Goal: Task Accomplishment & Management: Use online tool/utility

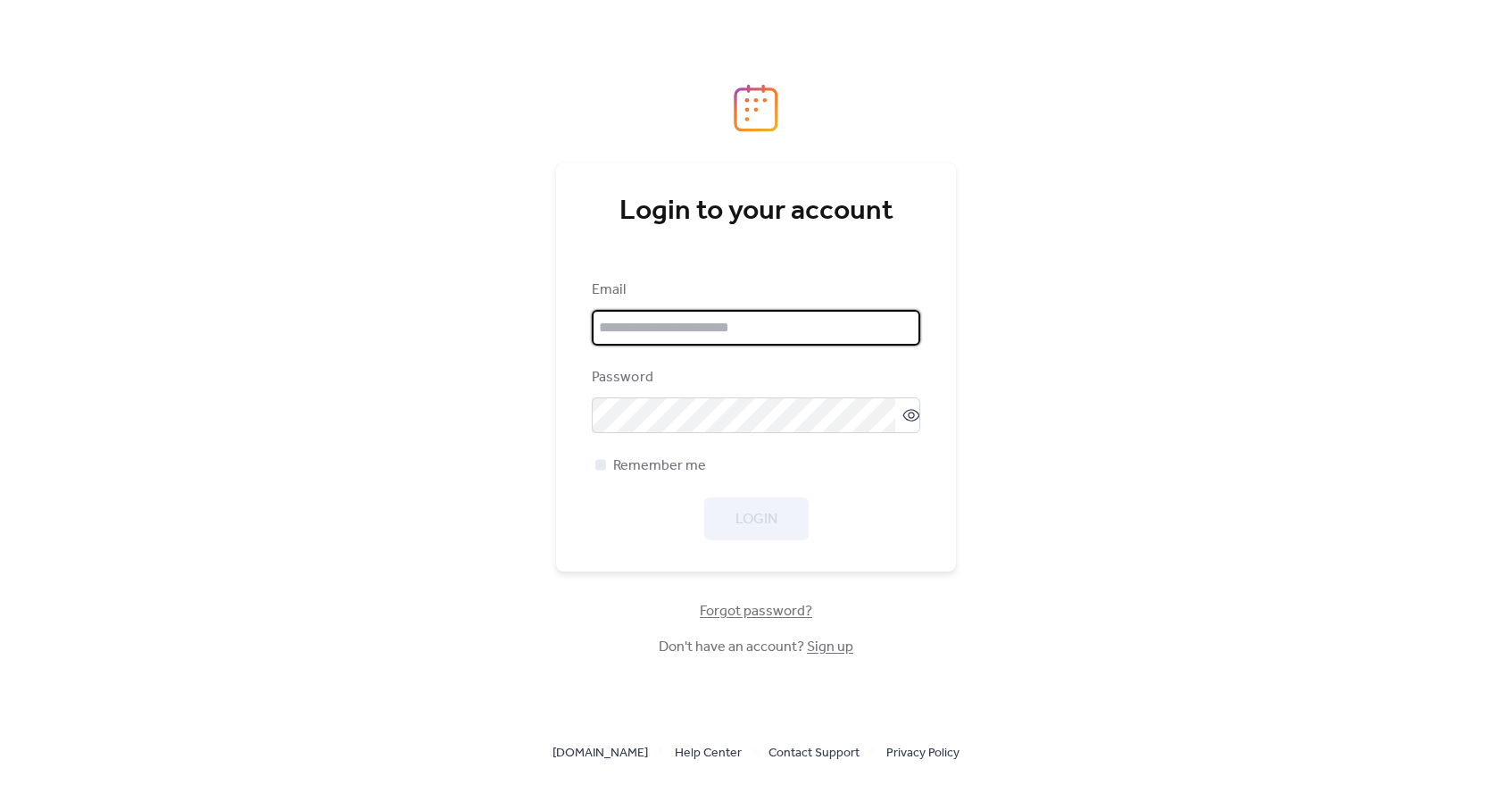
type input "**********"
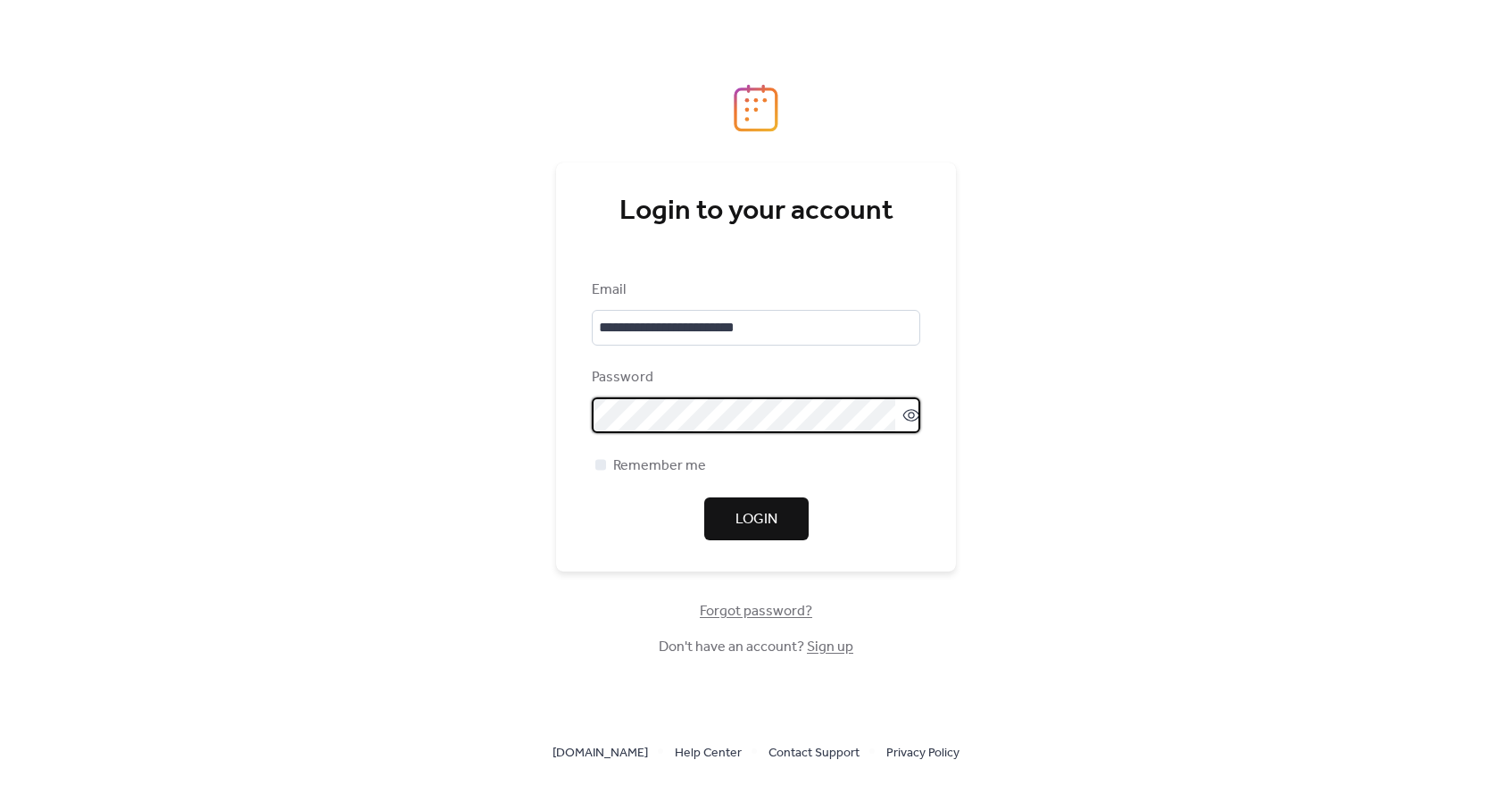
click at [984, 512] on div "**********" at bounding box center [756, 392] width 1512 height 785
click at [790, 521] on button "Login" at bounding box center [756, 519] width 105 height 43
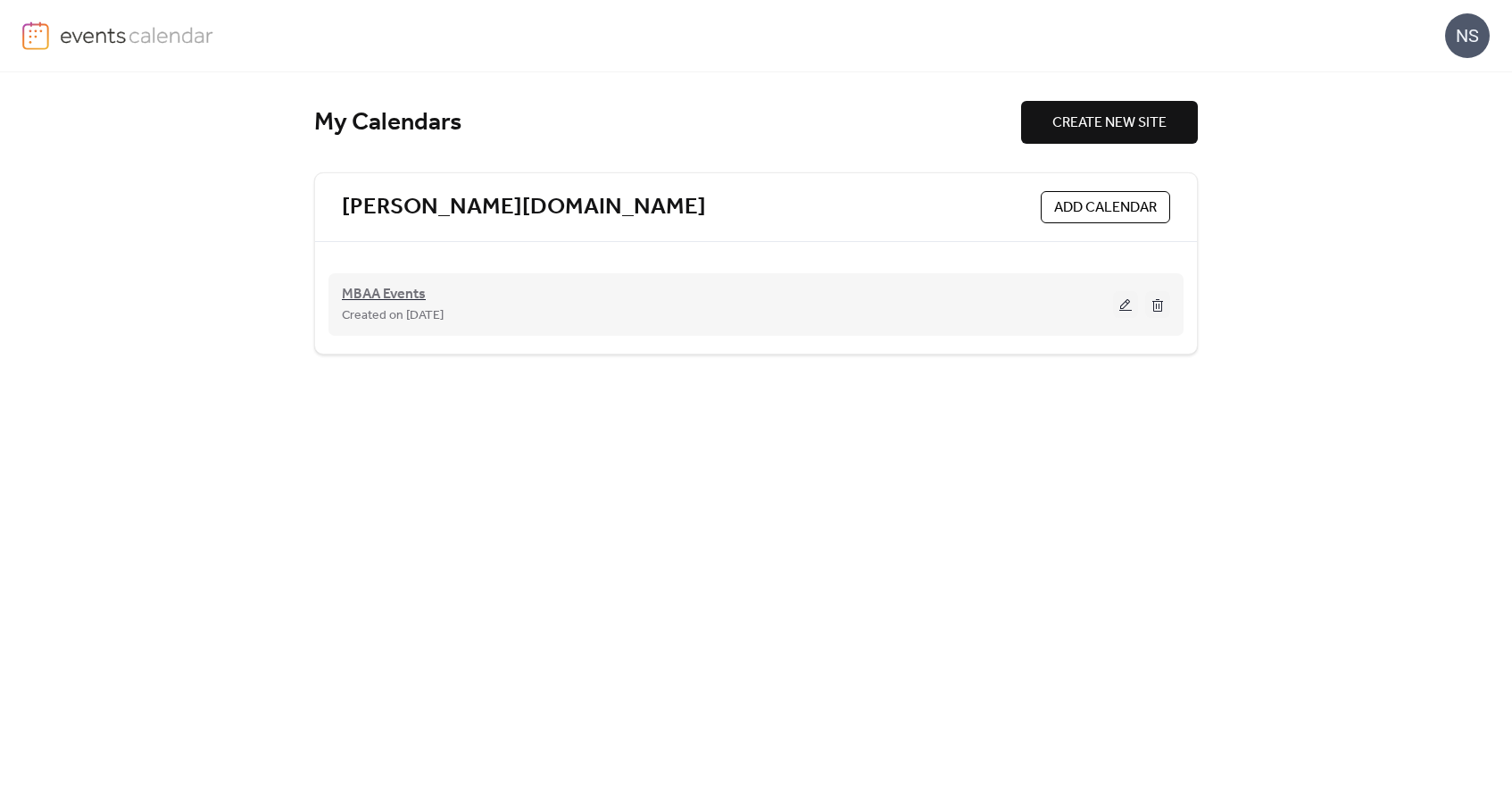
click at [375, 298] on span "MBAA Events" at bounding box center [384, 295] width 84 height 22
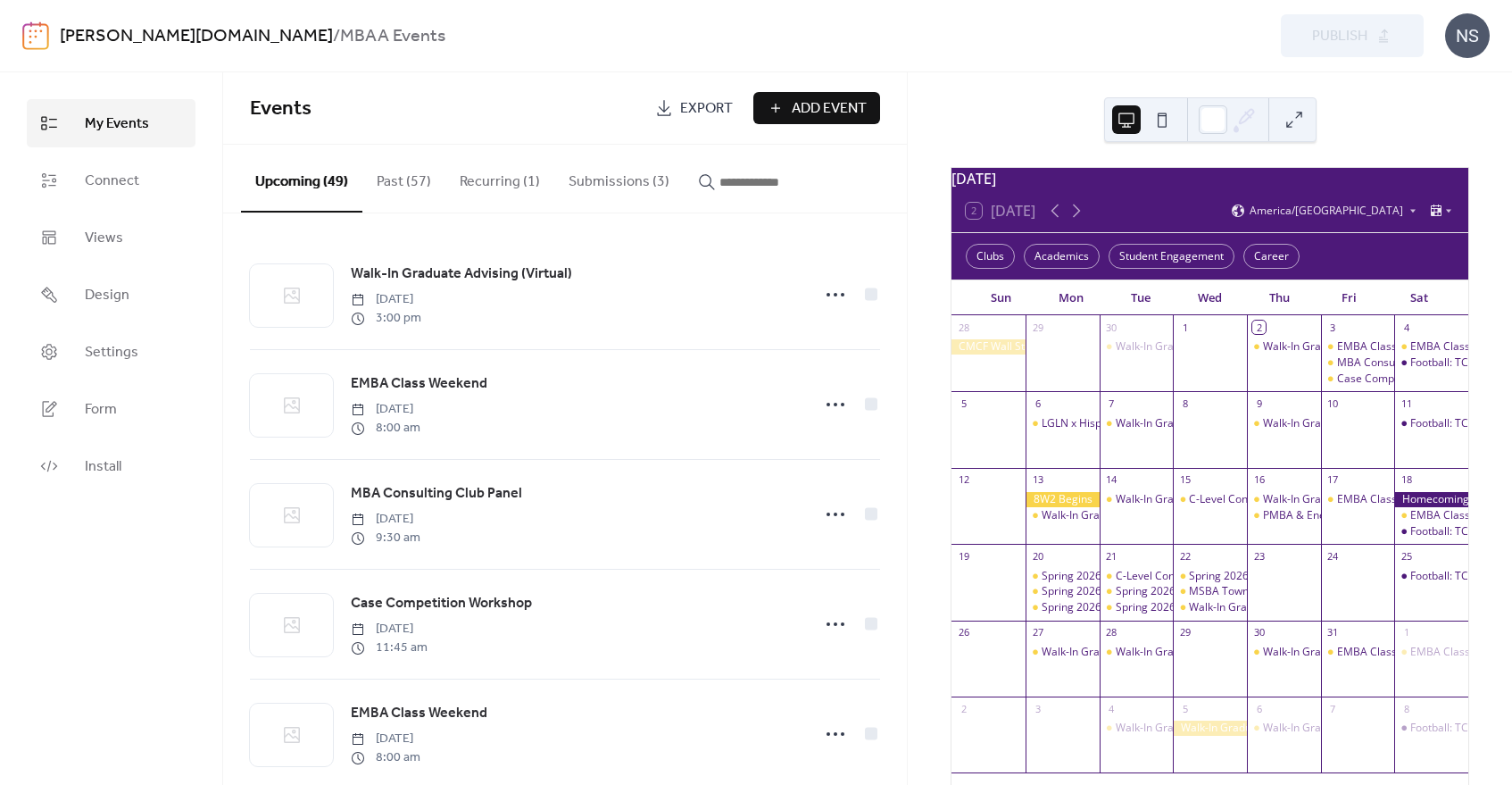
click at [585, 179] on button "Submissions (3)" at bounding box center [619, 178] width 129 height 66
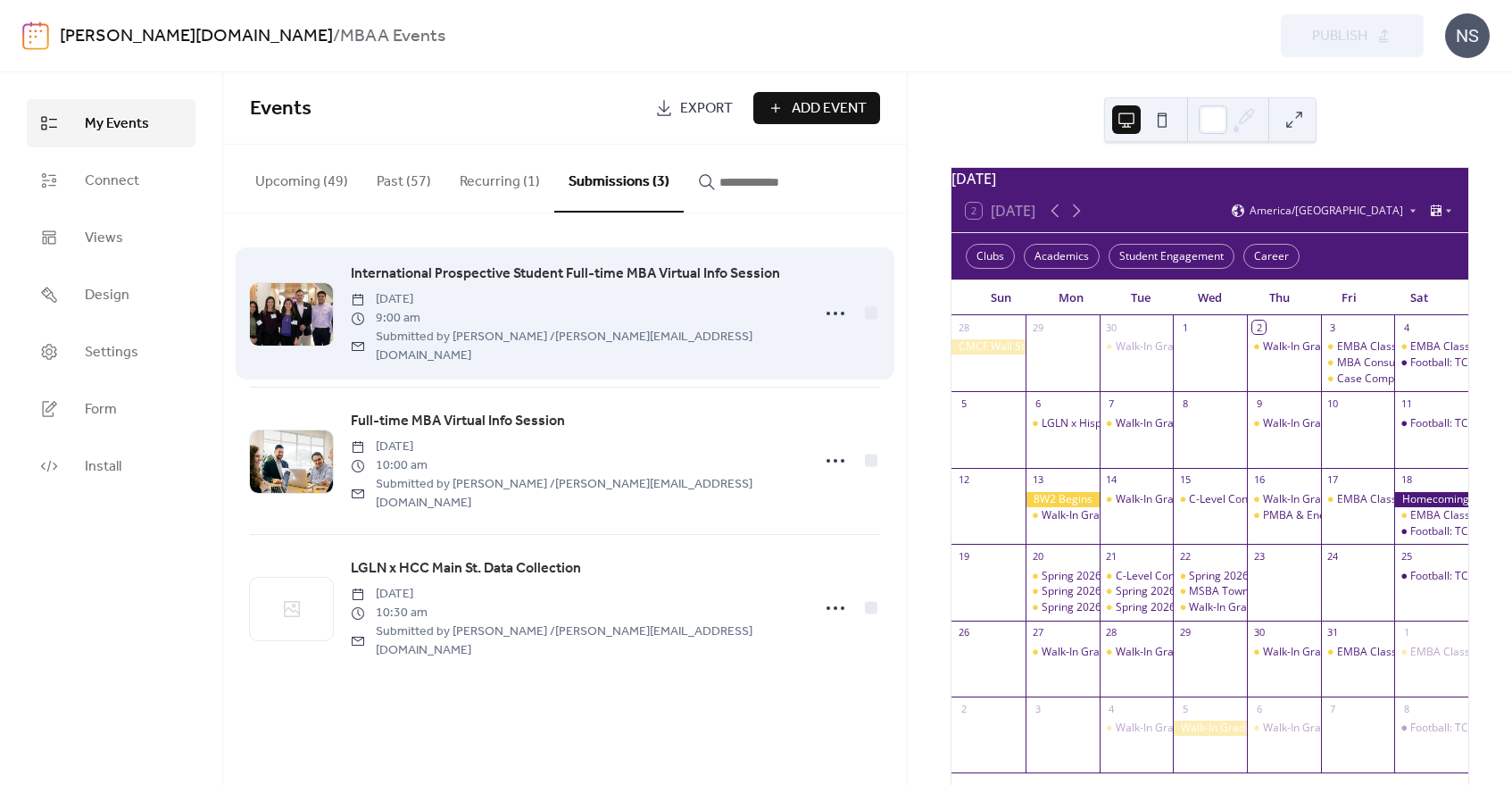
click at [556, 277] on span "International Prospective Student Full-time MBA Virtual Info Session" at bounding box center [565, 274] width 429 height 22
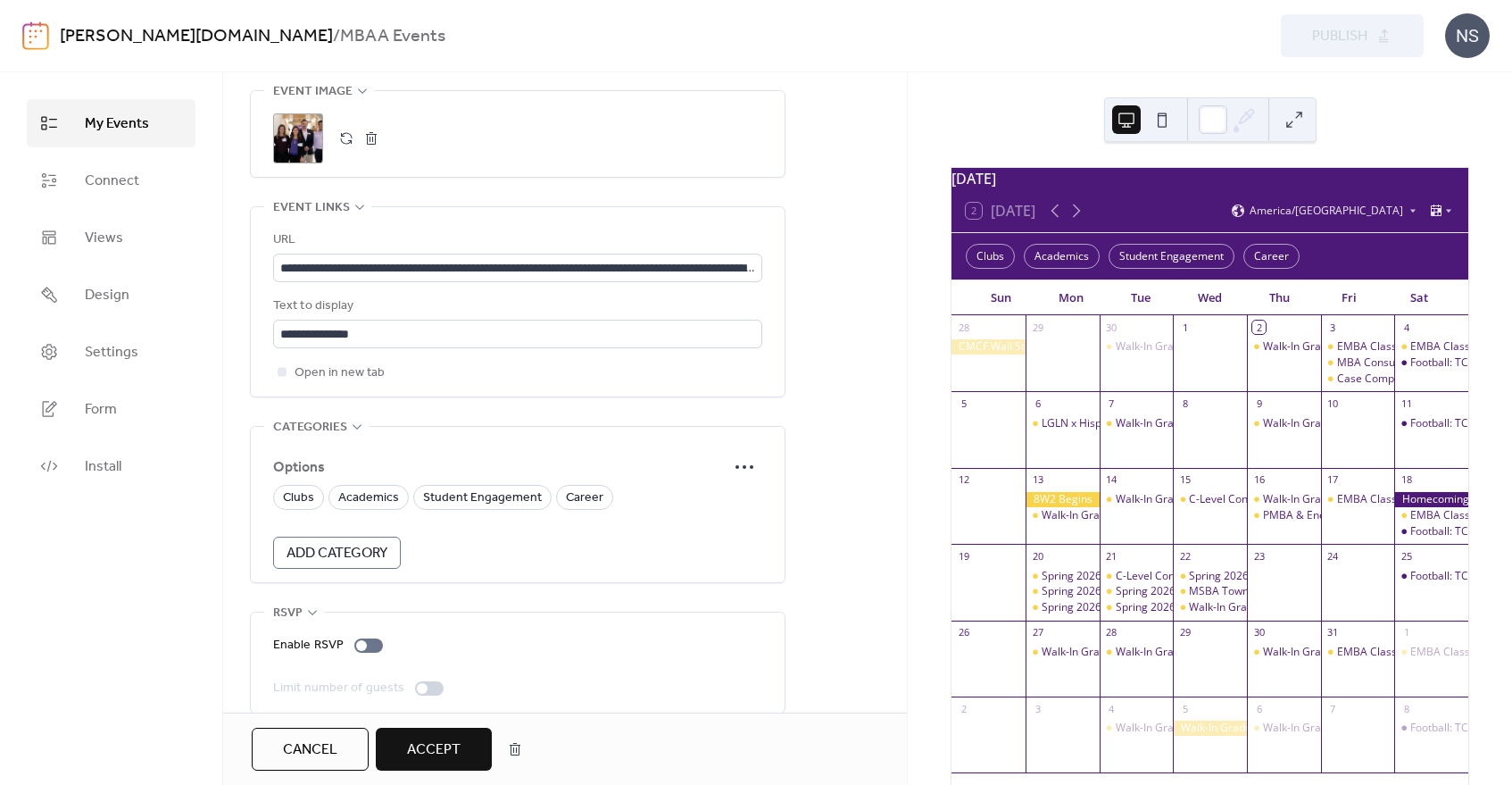
scroll to position [1044, 0]
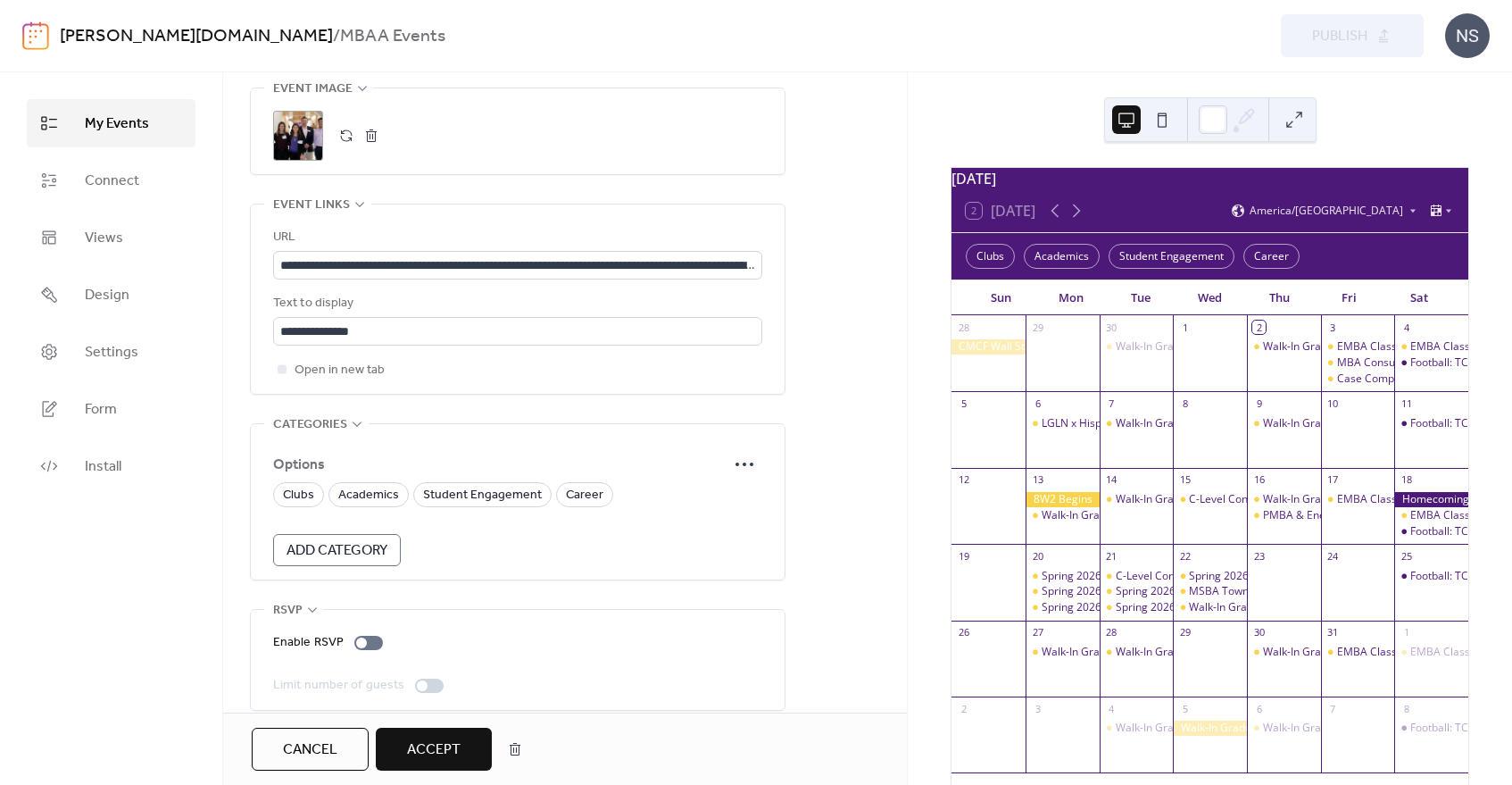
click at [326, 541] on span "Add Category" at bounding box center [337, 551] width 101 height 22
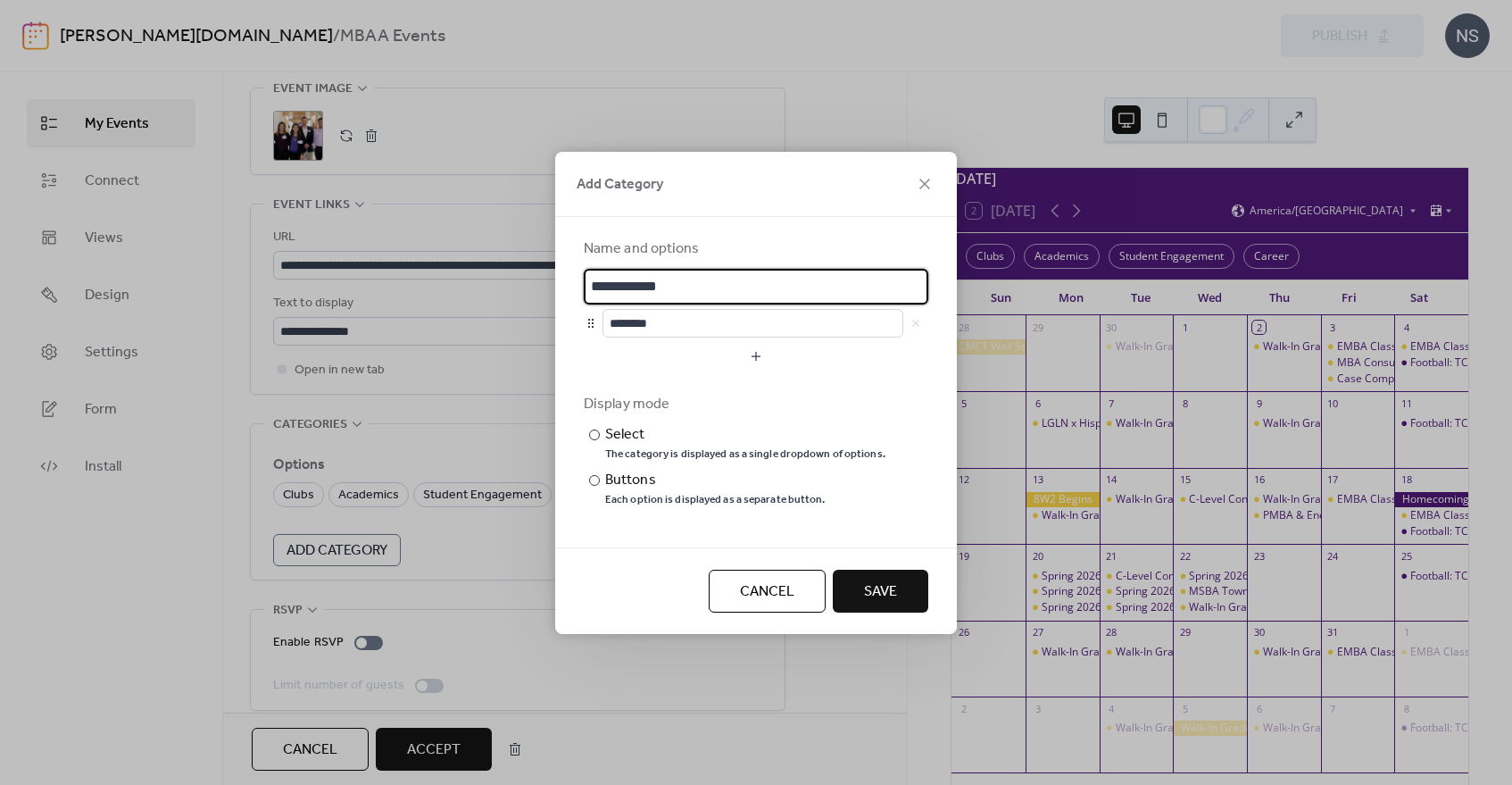
drag, startPoint x: 698, startPoint y: 284, endPoint x: 580, endPoint y: 276, distance: 118.3
click at [583, 276] on input "**********" at bounding box center [756, 286] width 345 height 36
type input "**********"
click at [923, 178] on icon at bounding box center [925, 183] width 22 height 22
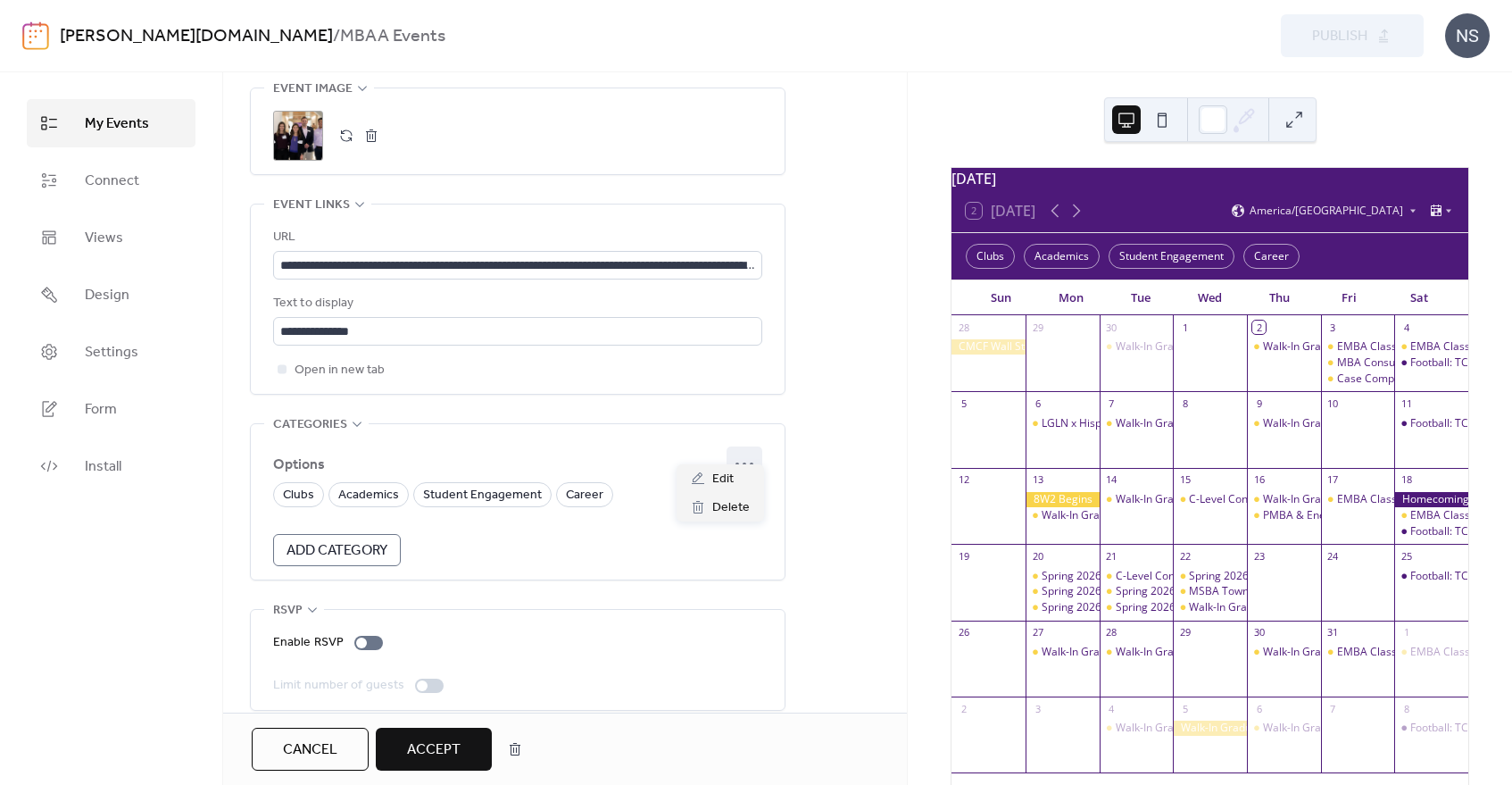
click at [752, 450] on icon at bounding box center [744, 464] width 29 height 29
click at [722, 481] on span "Edit" at bounding box center [723, 479] width 22 height 22
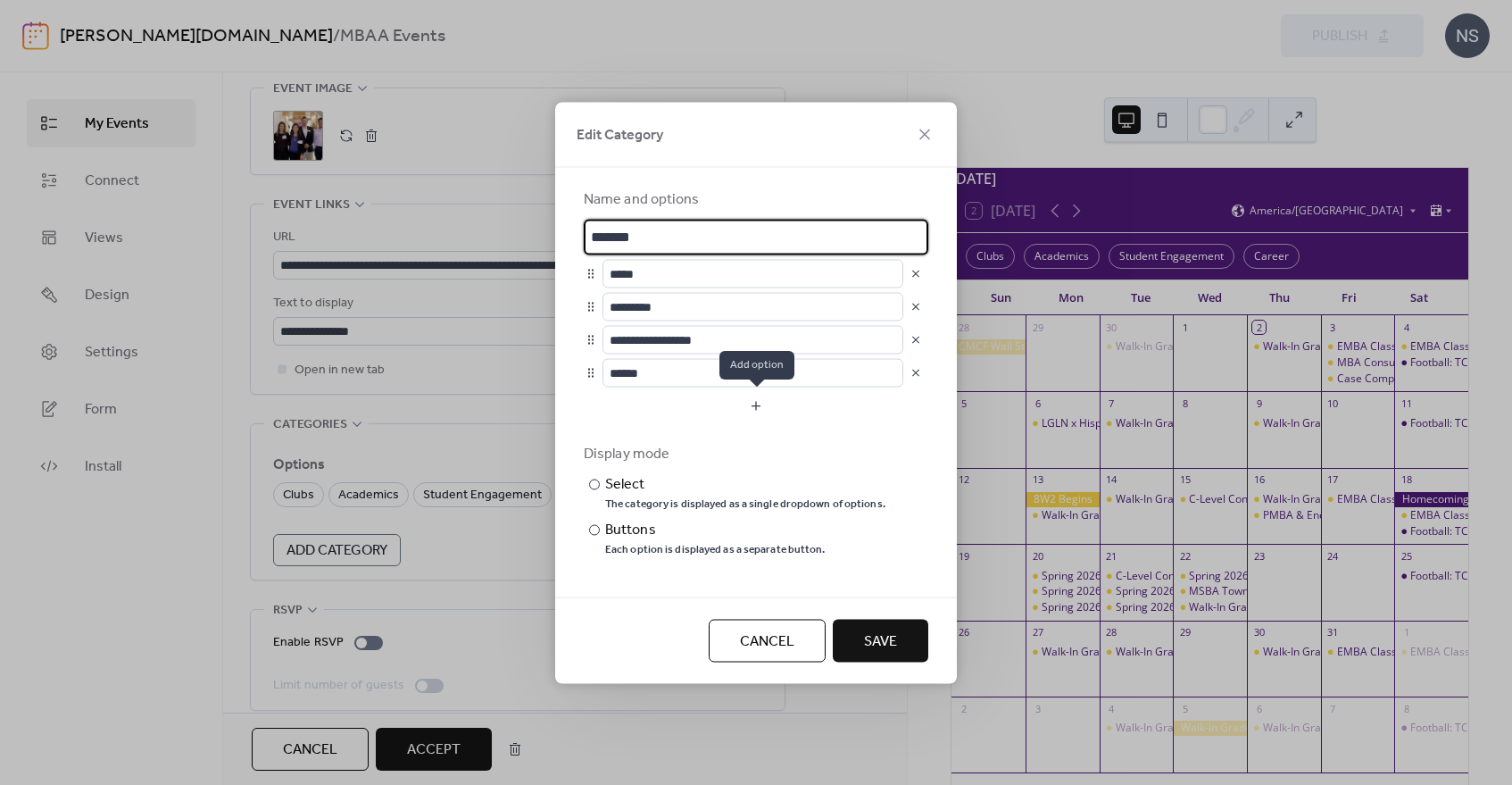
click at [761, 401] on button "button" at bounding box center [756, 405] width 345 height 29
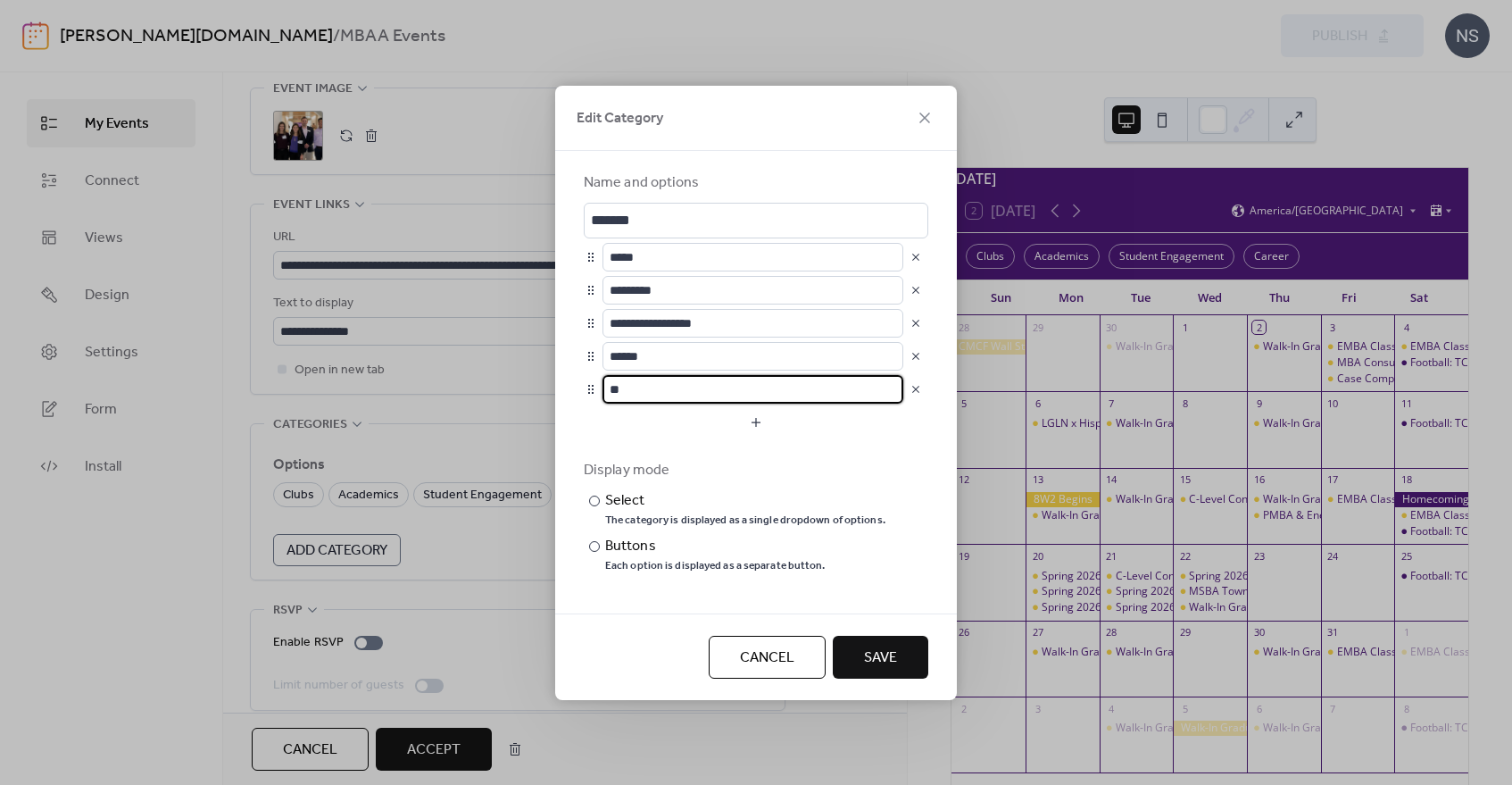
type input "*"
type input "**********"
click at [893, 669] on span "Save" at bounding box center [880, 658] width 33 height 22
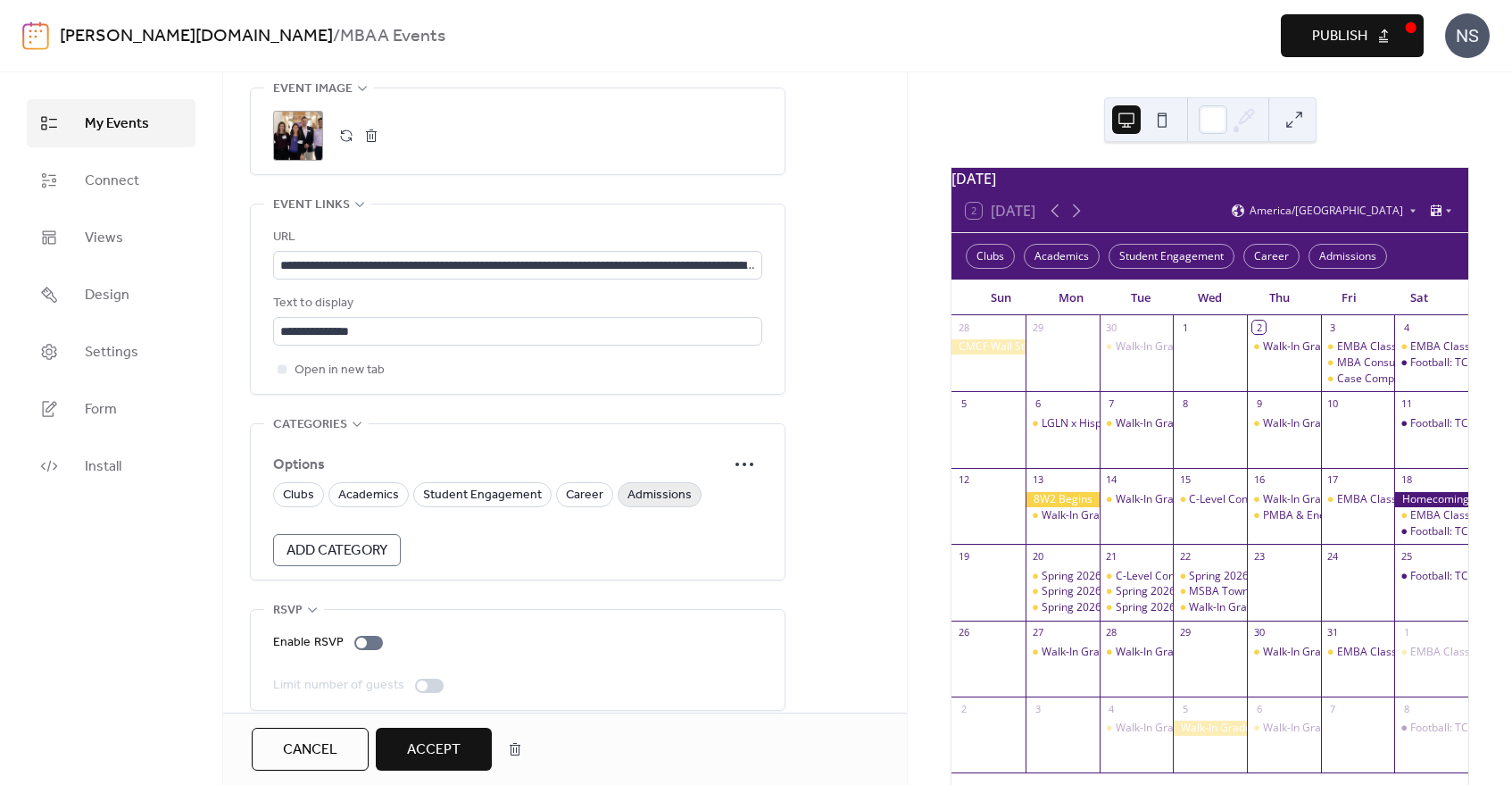
click at [671, 485] on span "Admissions" at bounding box center [659, 495] width 65 height 22
click at [420, 754] on span "Accept" at bounding box center [433, 750] width 53 height 22
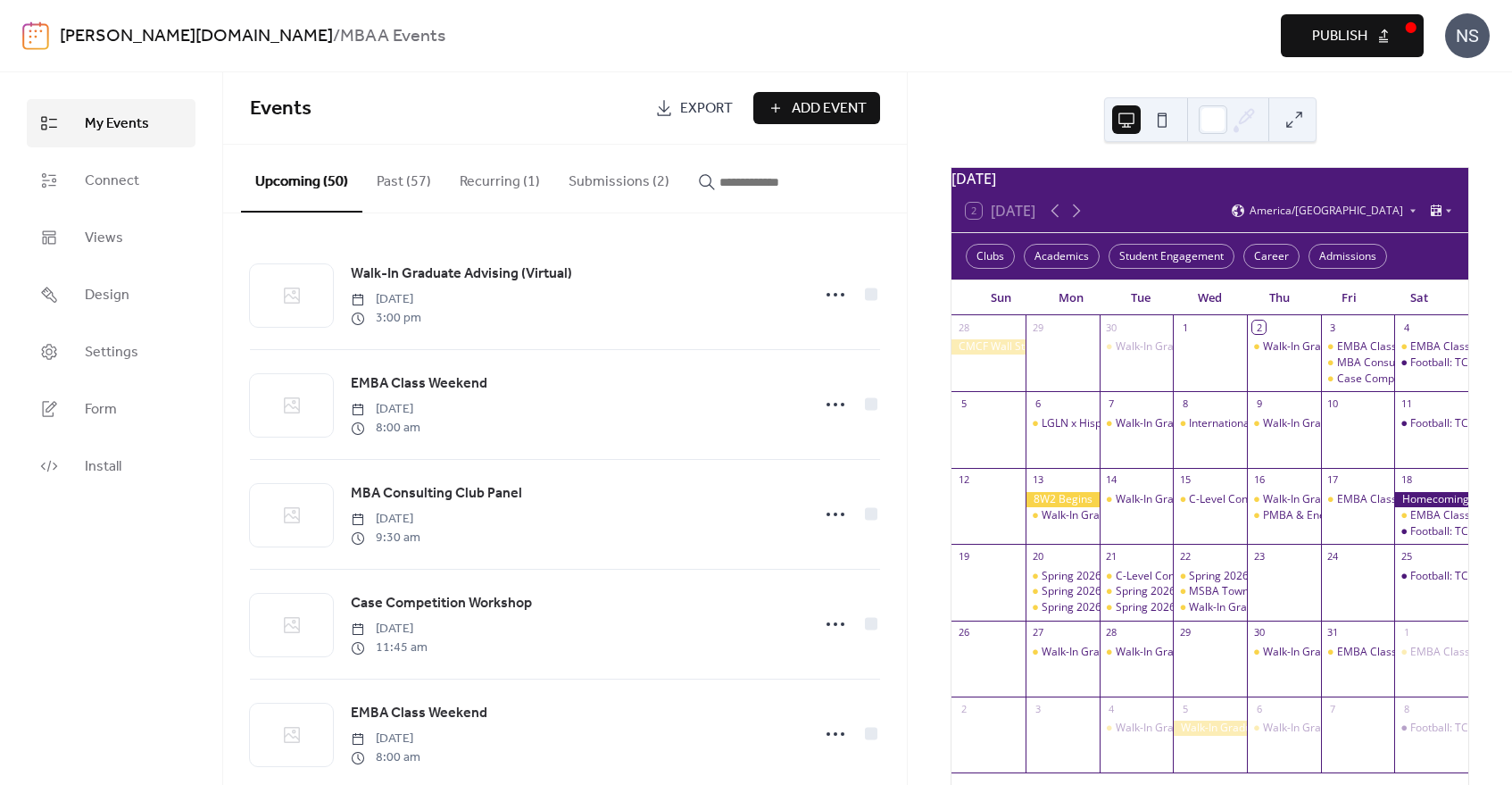
click at [611, 179] on button "Submissions (2)" at bounding box center [619, 178] width 129 height 66
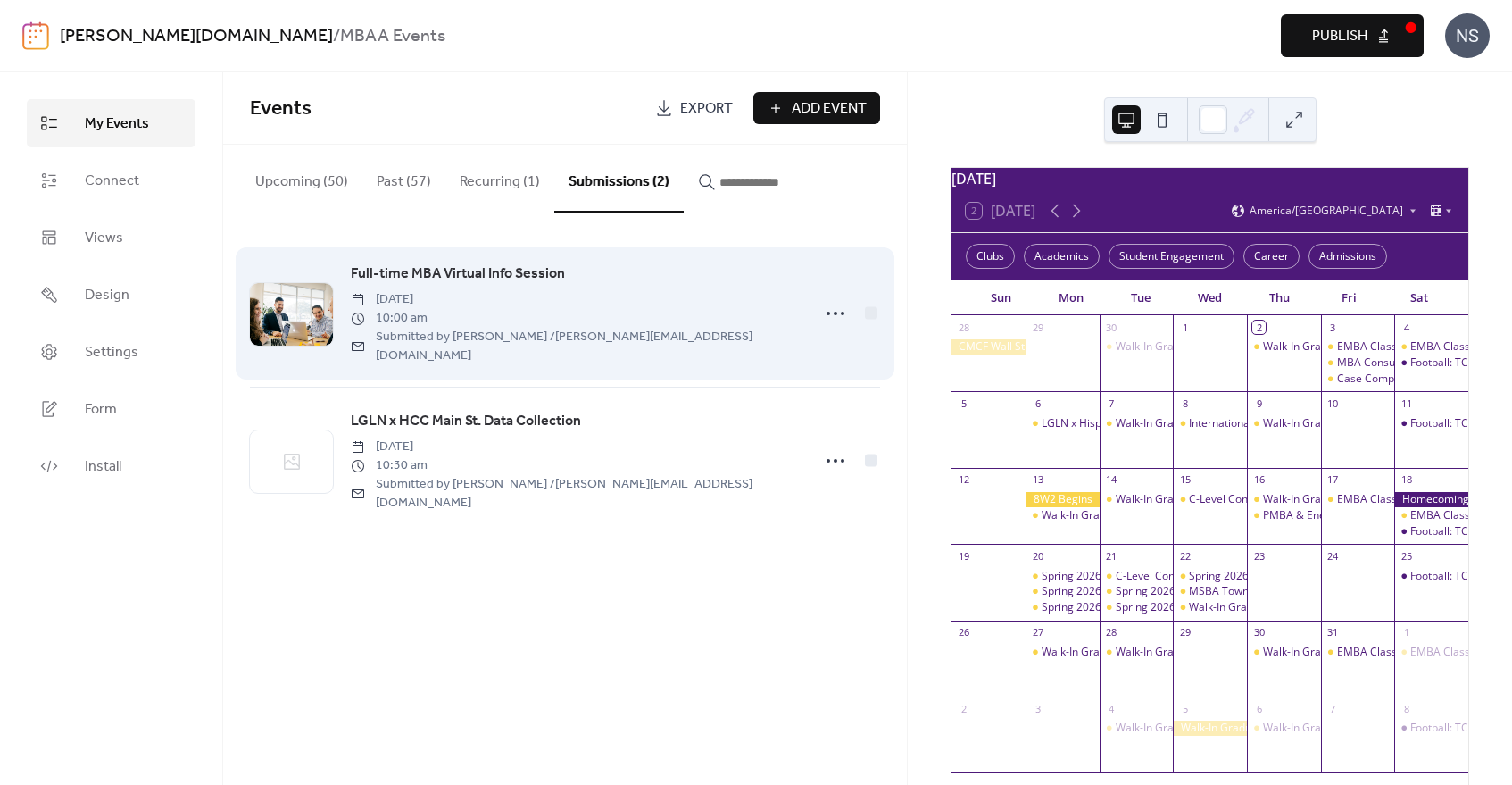
click at [464, 269] on span "Full-time MBA Virtual Info Session" at bounding box center [457, 274] width 214 height 22
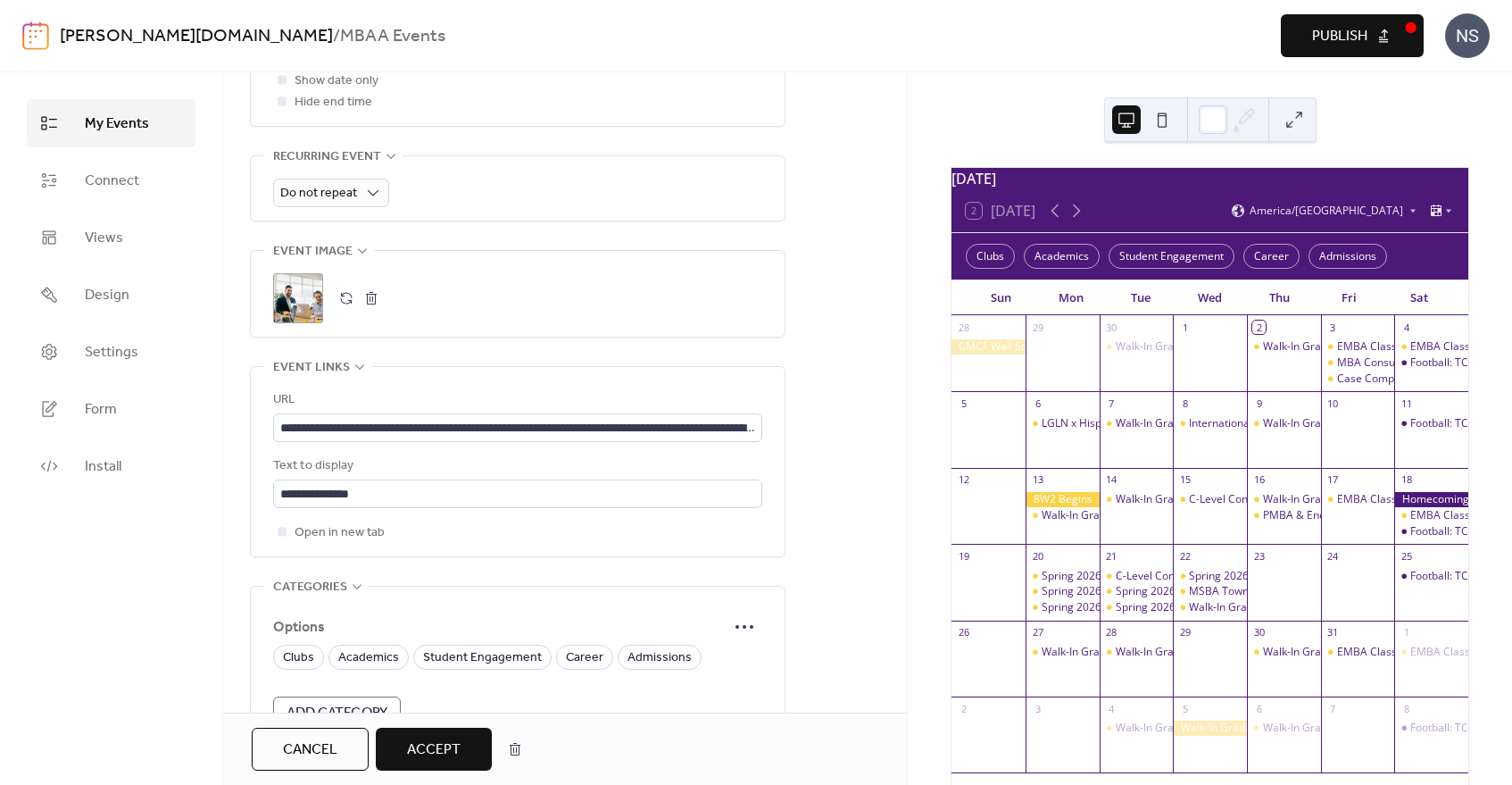
scroll to position [982, 0]
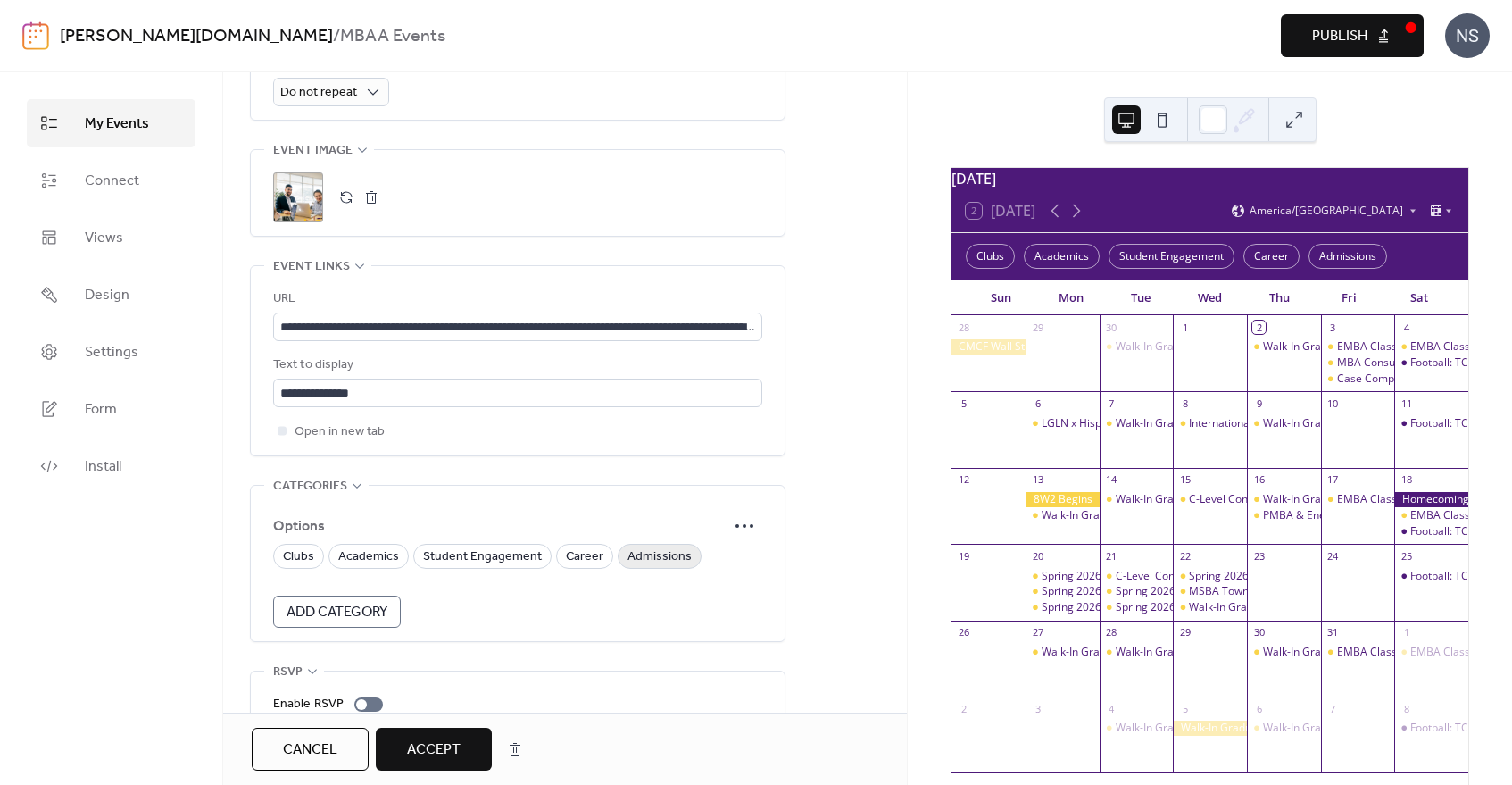
click at [643, 546] on span "Admissions" at bounding box center [659, 557] width 65 height 22
click at [436, 743] on span "Accept" at bounding box center [433, 750] width 53 height 22
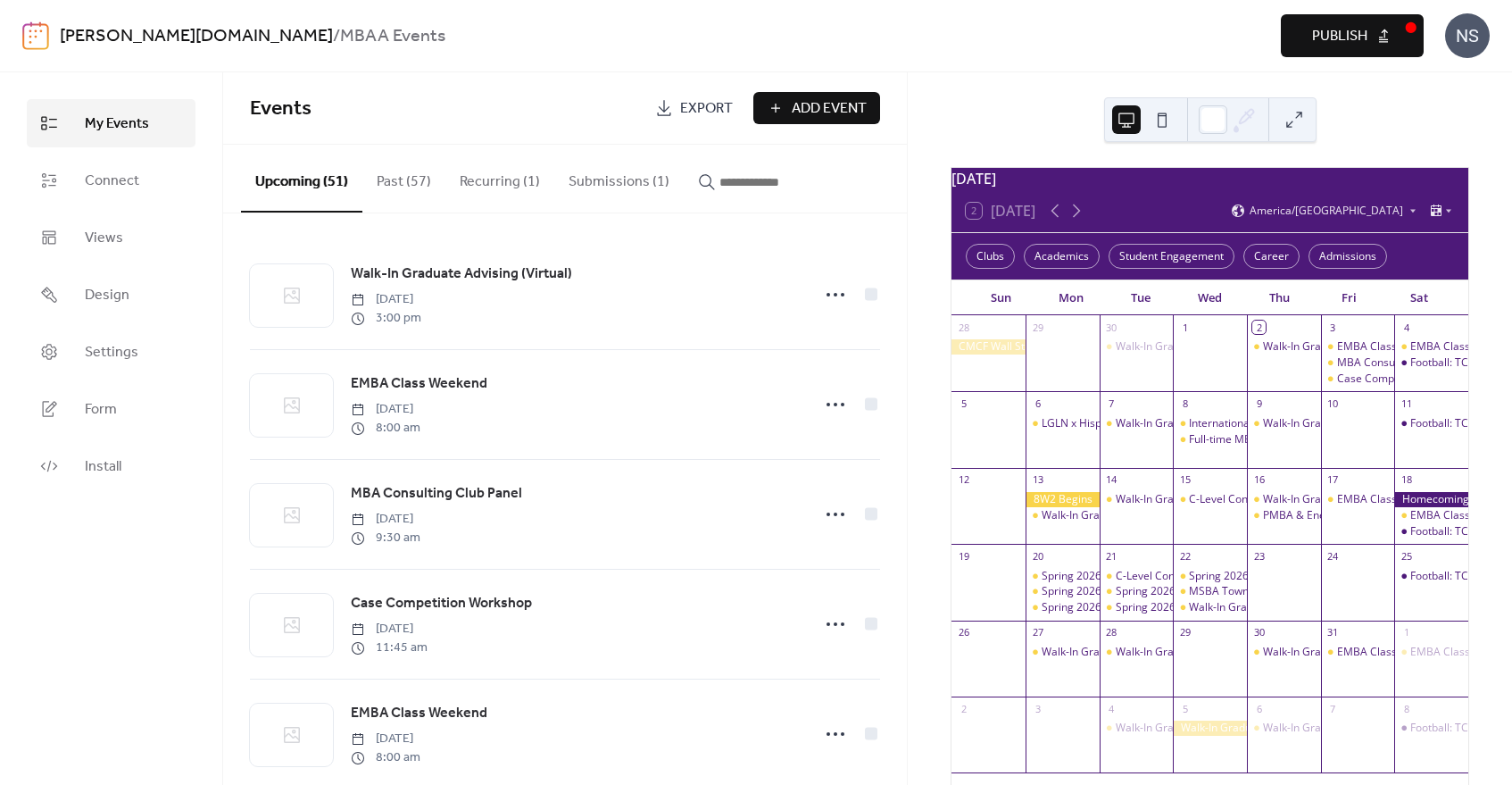
click at [592, 181] on button "Submissions (1)" at bounding box center [619, 178] width 129 height 66
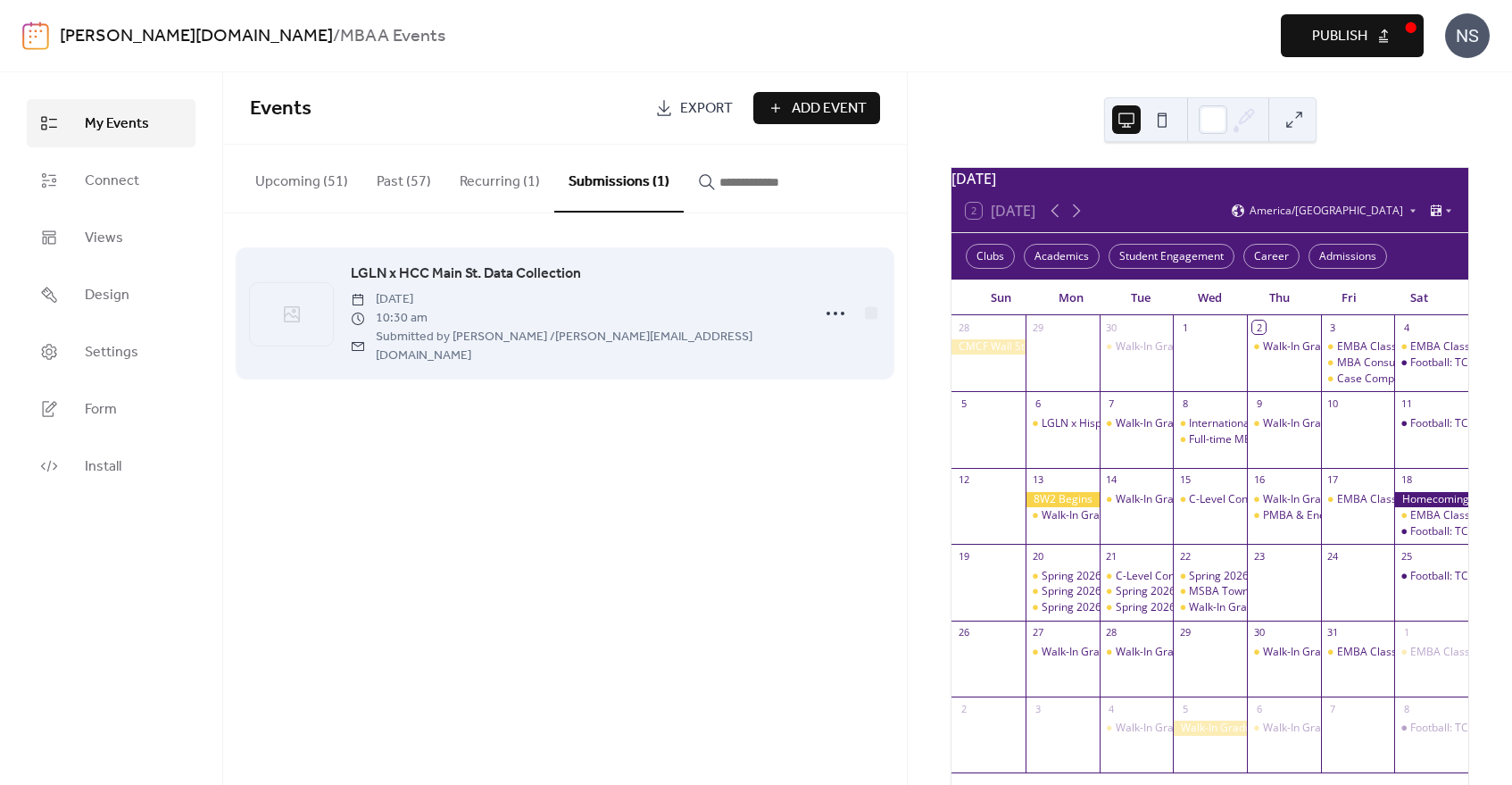
click at [471, 279] on span "LGLN x HCC Main St. Data Collection" at bounding box center [466, 274] width 230 height 22
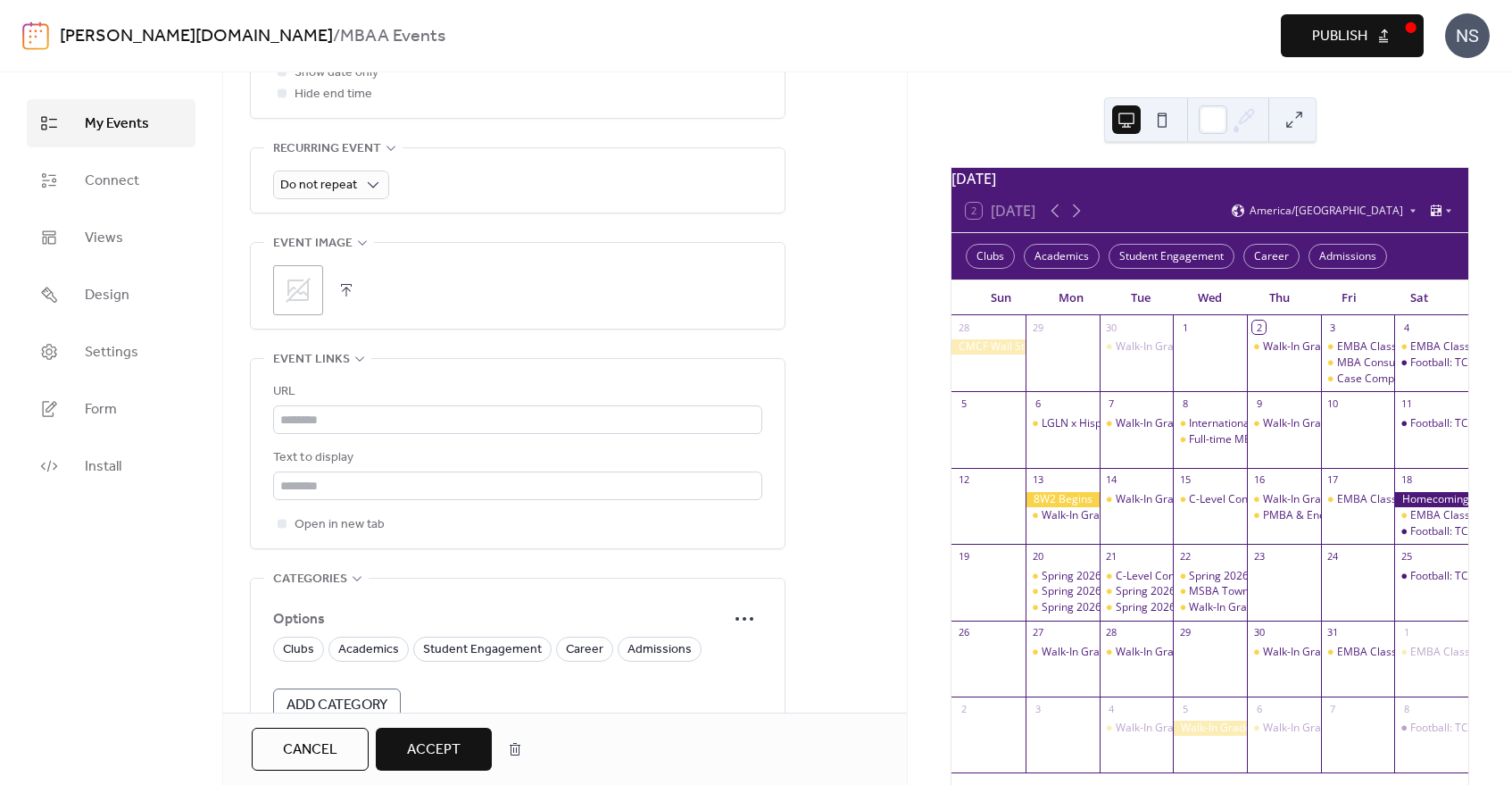
scroll to position [1044, 0]
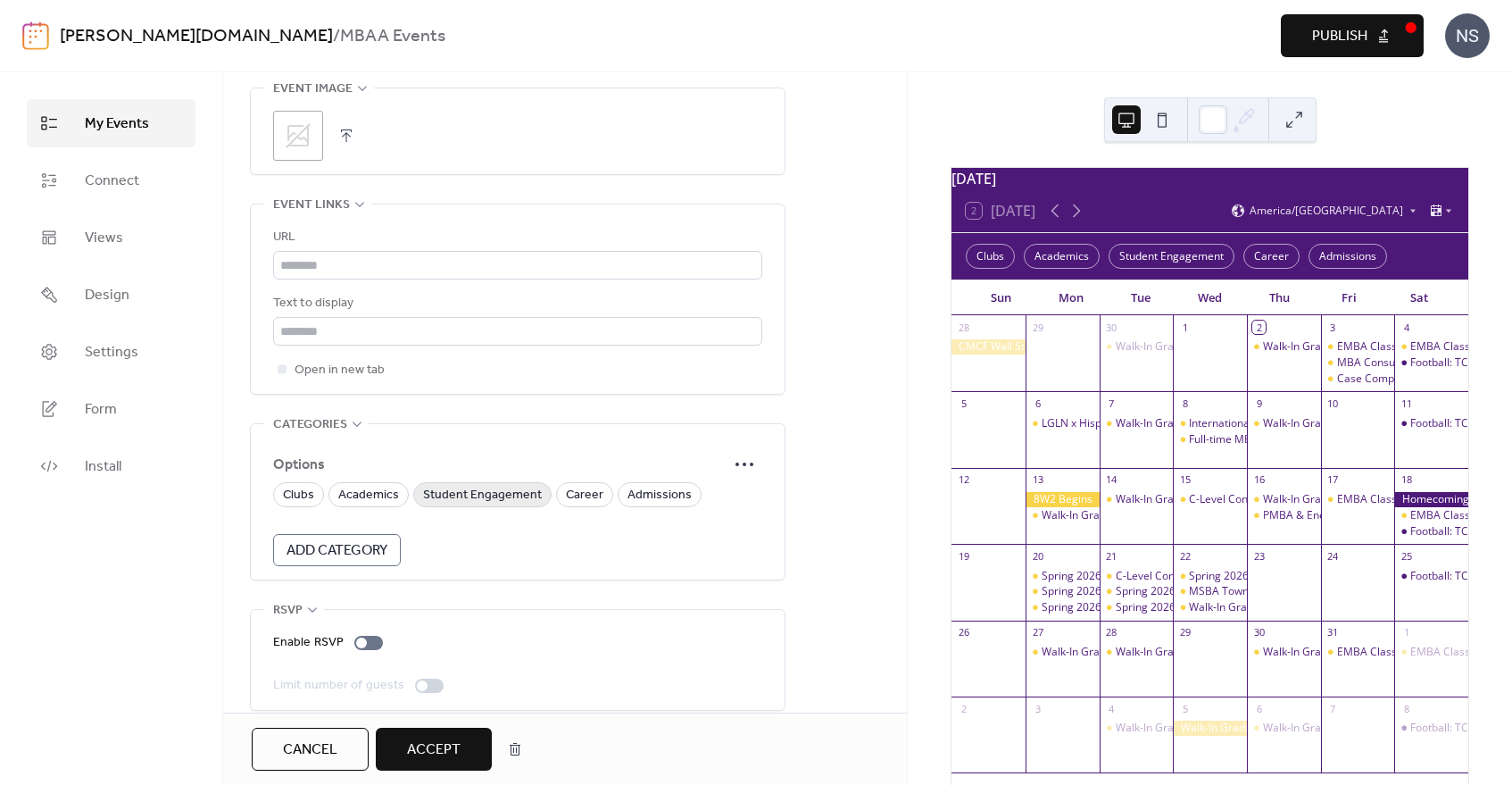
click at [497, 485] on span "Student Engagement" at bounding box center [482, 495] width 119 height 22
click at [455, 759] on span "Accept" at bounding box center [433, 750] width 53 height 22
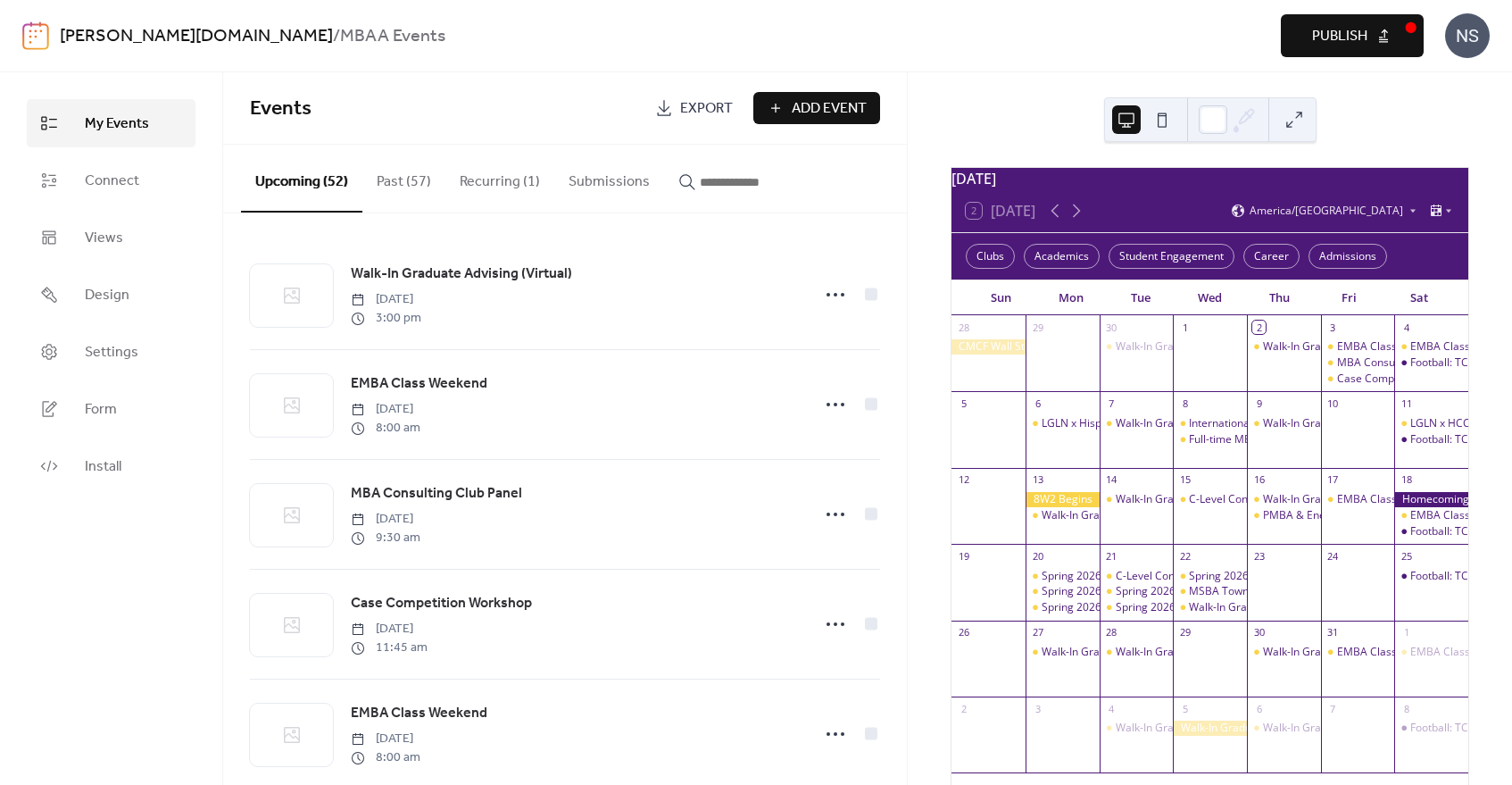
click at [1332, 34] on span "Publish" at bounding box center [1340, 36] width 55 height 22
